Goal: Information Seeking & Learning: Find specific fact

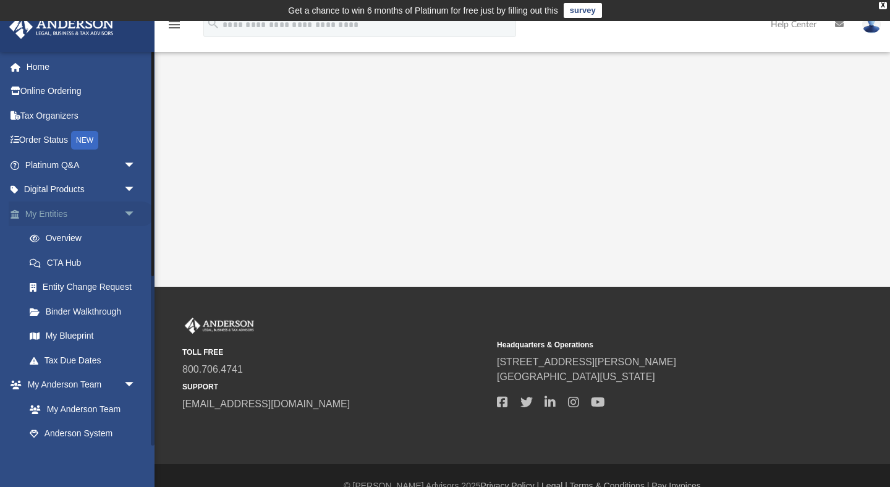
click at [68, 221] on link "My Entities arrow_drop_down" at bounding box center [82, 213] width 146 height 25
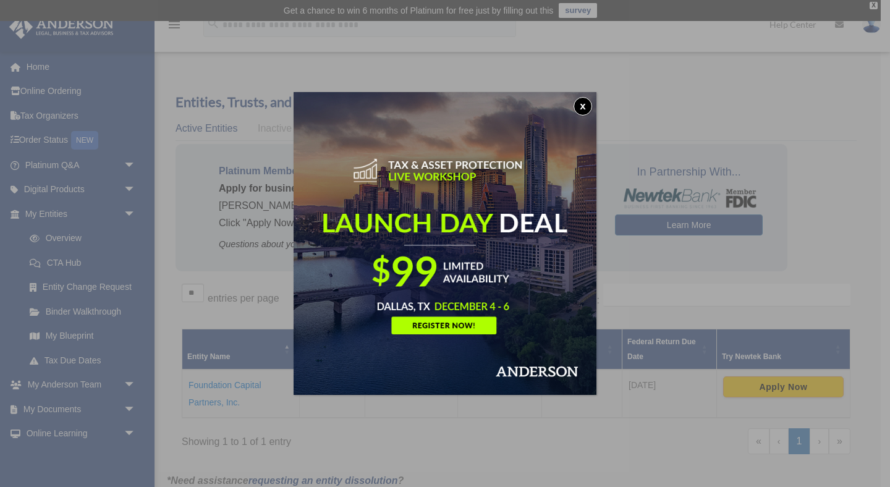
click at [583, 106] on button "x" at bounding box center [583, 106] width 19 height 19
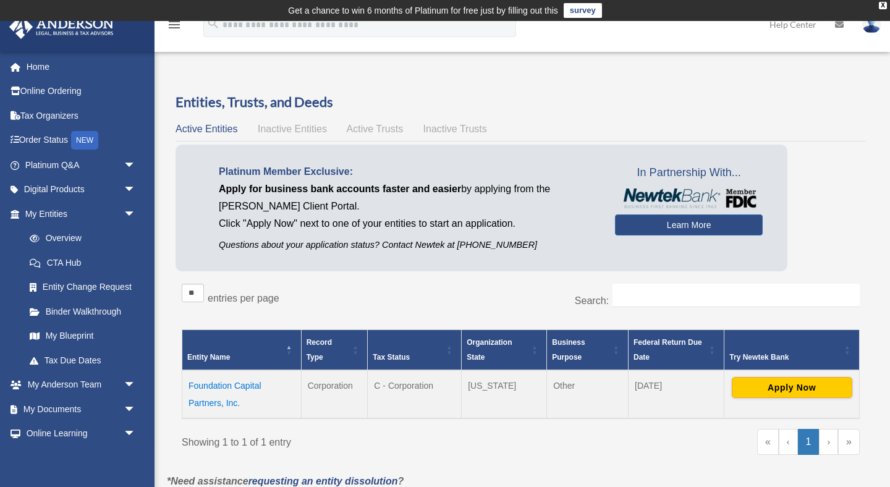
click at [221, 384] on td "Foundation Capital Partners, Inc." at bounding box center [241, 394] width 119 height 48
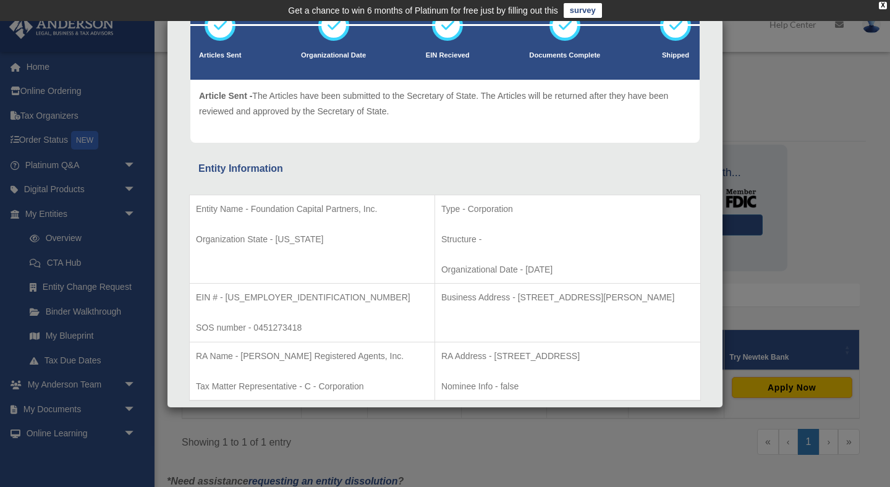
scroll to position [104, 0]
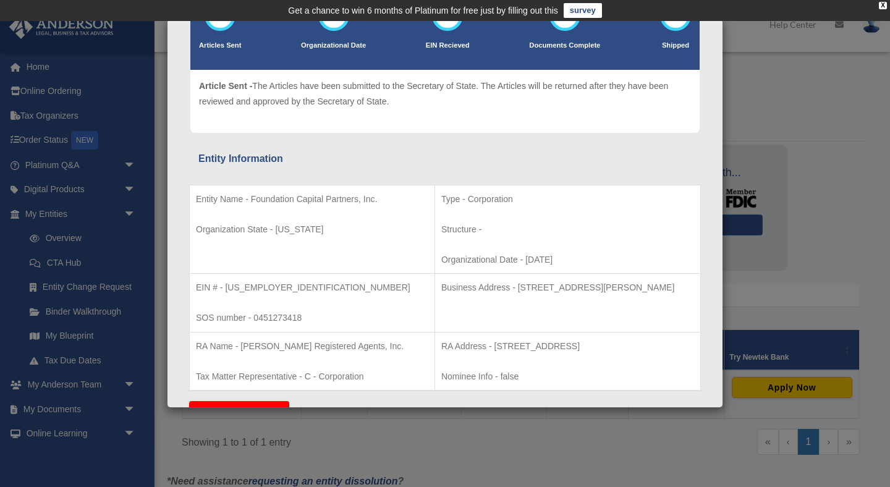
copy p "2025-04-17"
drag, startPoint x: 485, startPoint y: 258, endPoint x: 529, endPoint y: 256, distance: 43.9
click at [529, 256] on p "Organizational Date - 2025-04-17" at bounding box center [567, 259] width 253 height 15
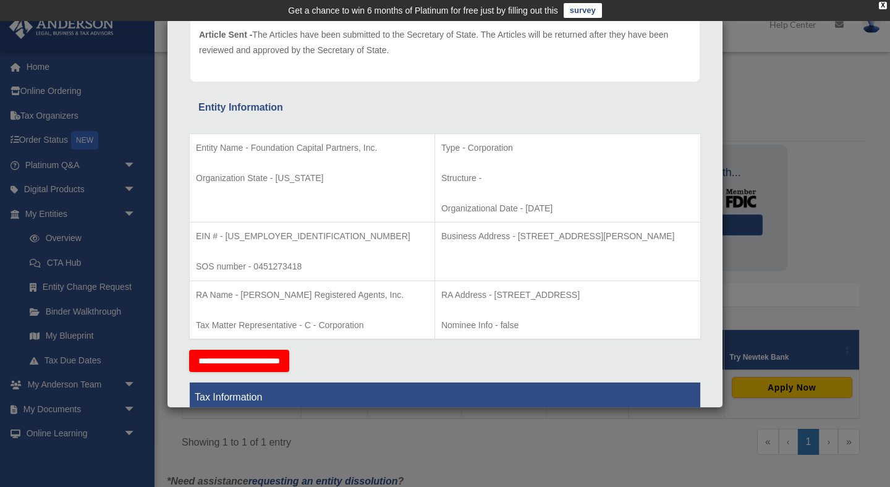
scroll to position [166, 0]
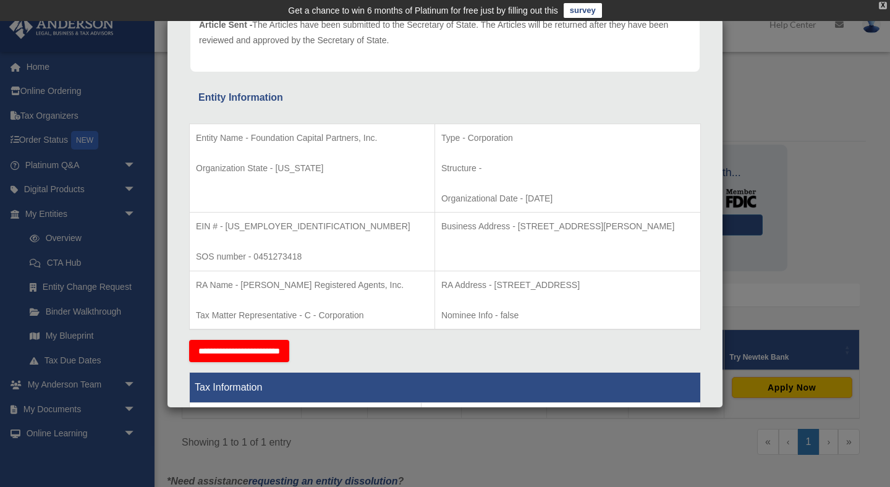
click at [879, 2] on div "X" at bounding box center [883, 5] width 8 height 7
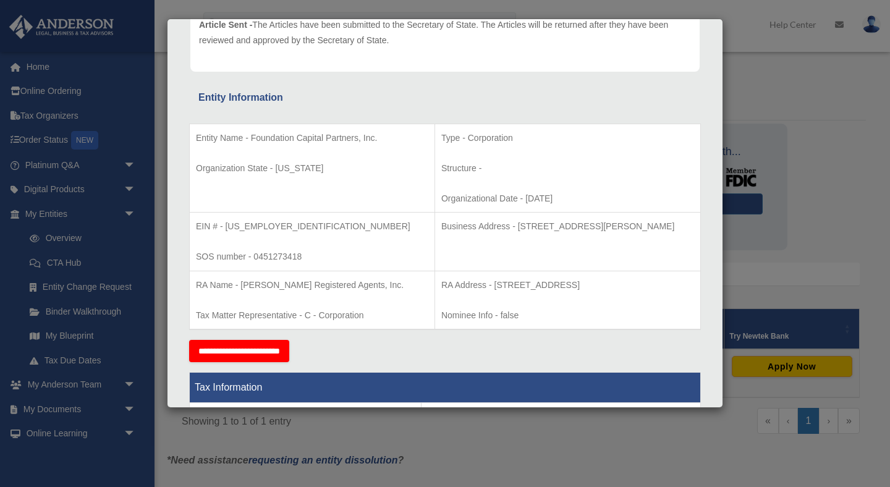
click at [789, 195] on div "Details × Articles Sent Organizational Date" at bounding box center [445, 243] width 890 height 487
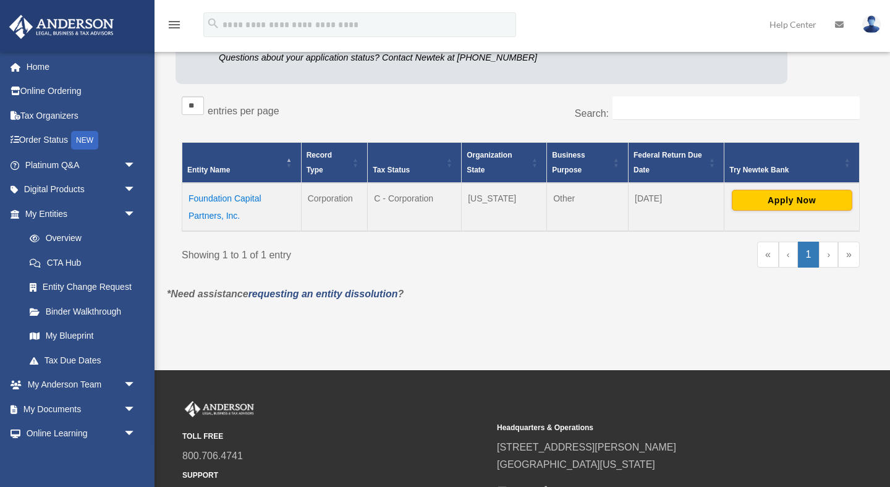
scroll to position [169, 0]
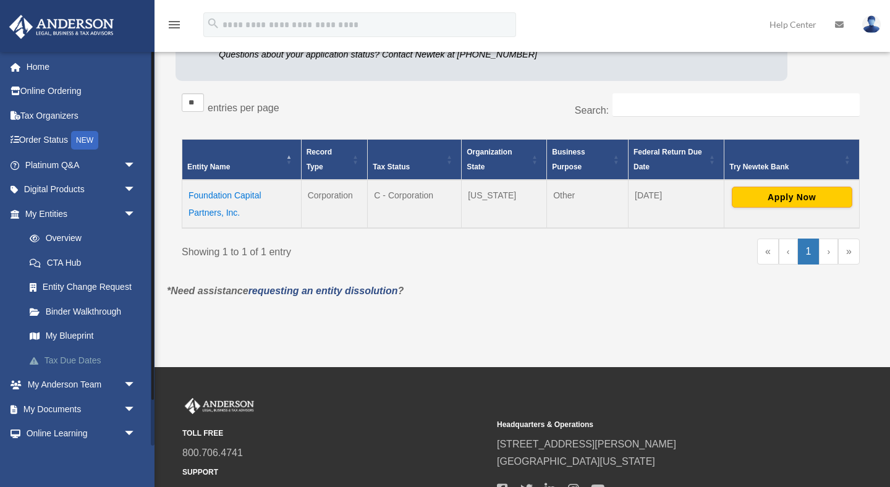
click at [83, 358] on link "Tax Due Dates" at bounding box center [85, 360] width 137 height 25
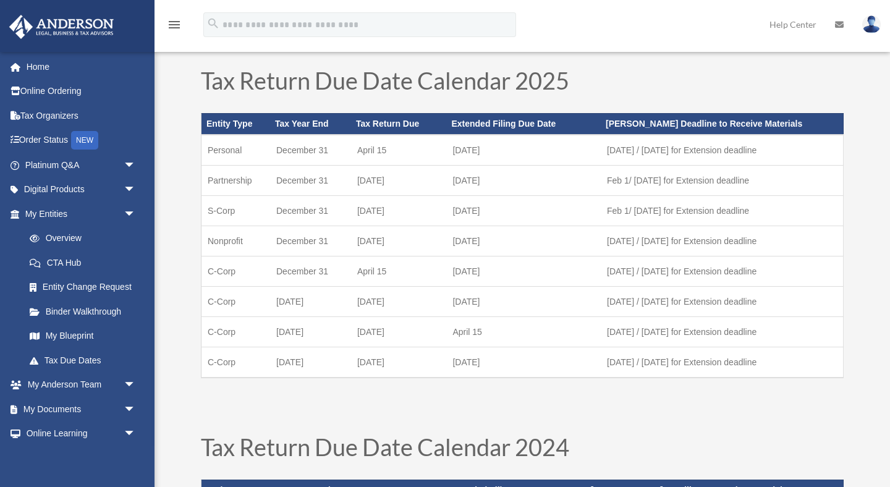
scroll to position [14, 0]
